Goal: Communication & Community: Answer question/provide support

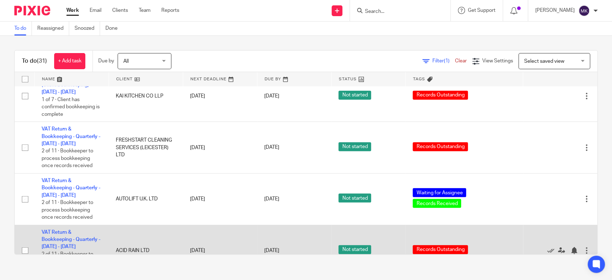
scroll to position [1228, 0]
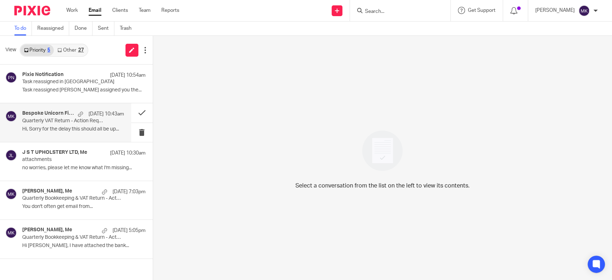
click at [90, 128] on p "Hi, Sorry for the delay this should all be up..." at bounding box center [73, 129] width 102 height 6
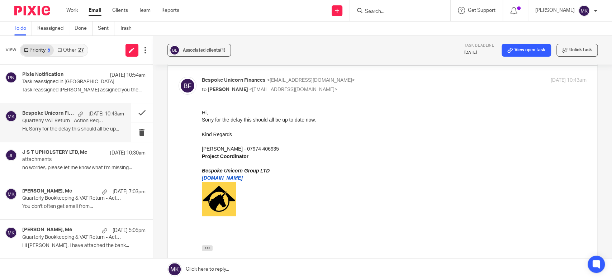
scroll to position [40, 0]
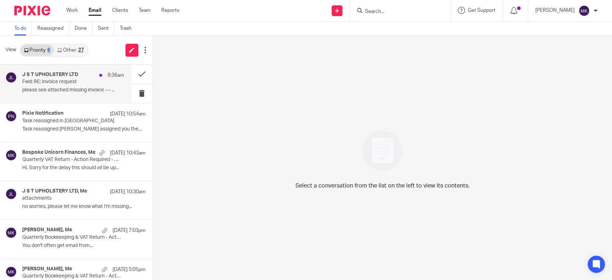
click at [79, 93] on p "please see attached missing invoice --- ..." at bounding box center [73, 90] width 102 height 6
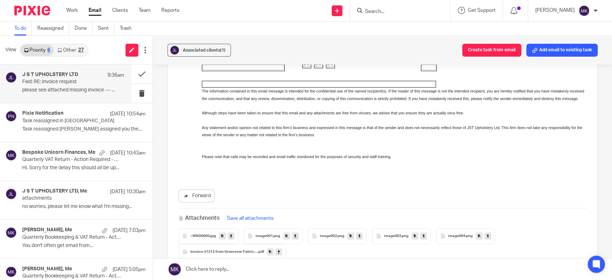
scroll to position [797, 0]
